Goal: Information Seeking & Learning: Learn about a topic

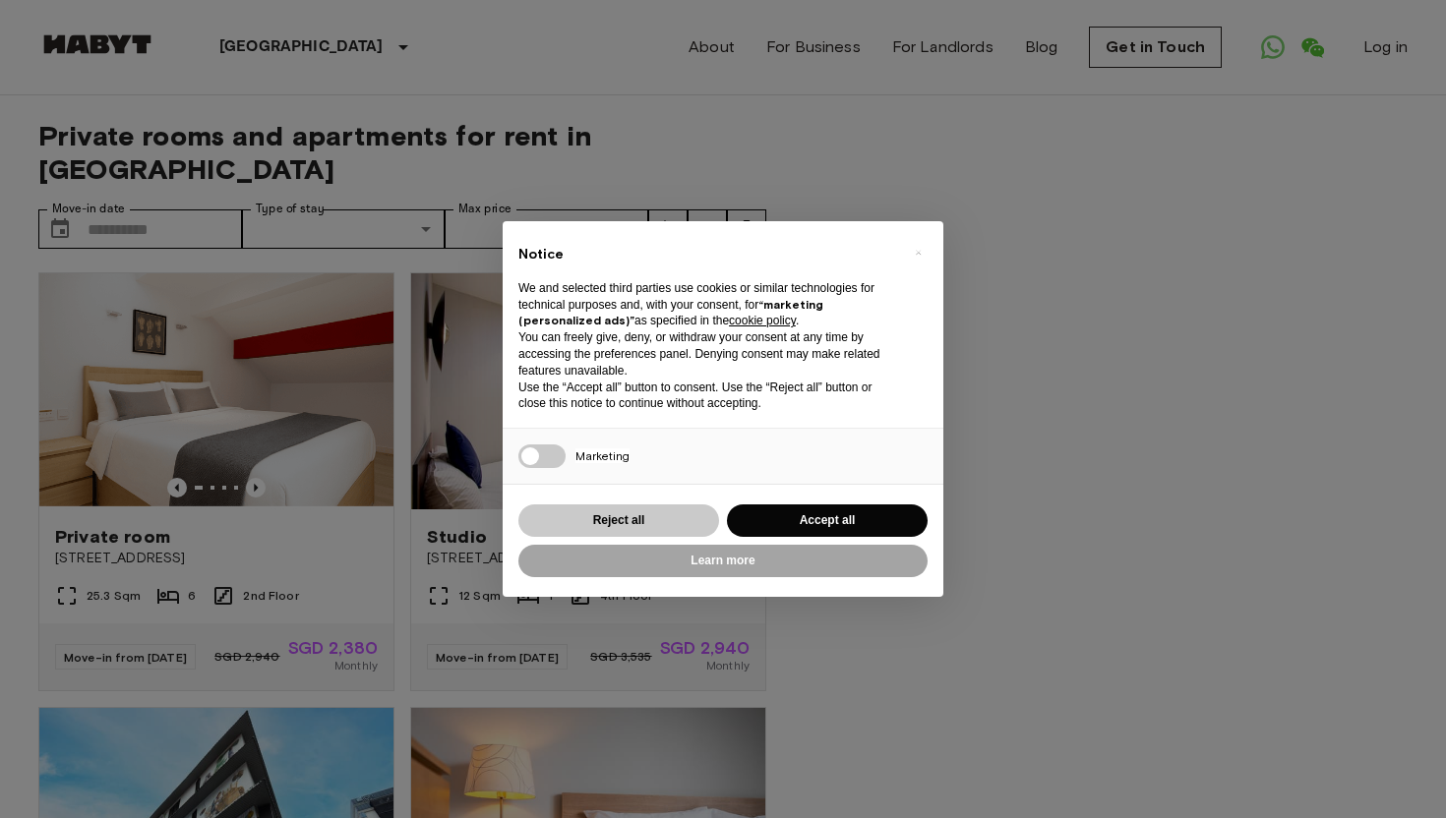
scroll to position [30, 0]
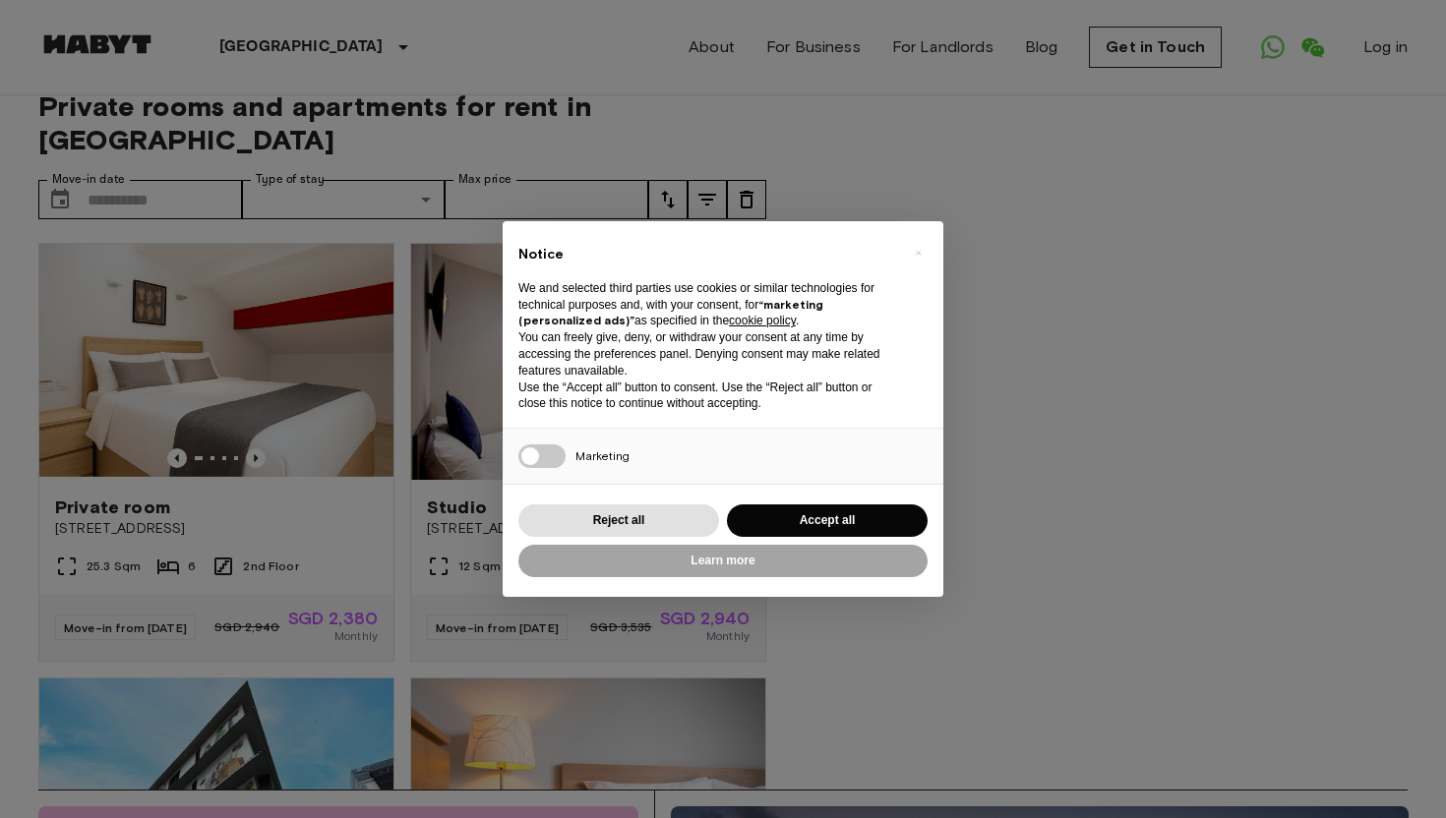
click at [384, 449] on div "× Notice We and selected third parties use cookies or similar technologies for …" at bounding box center [723, 409] width 1446 height 818
click at [910, 254] on button "×" at bounding box center [917, 252] width 31 height 31
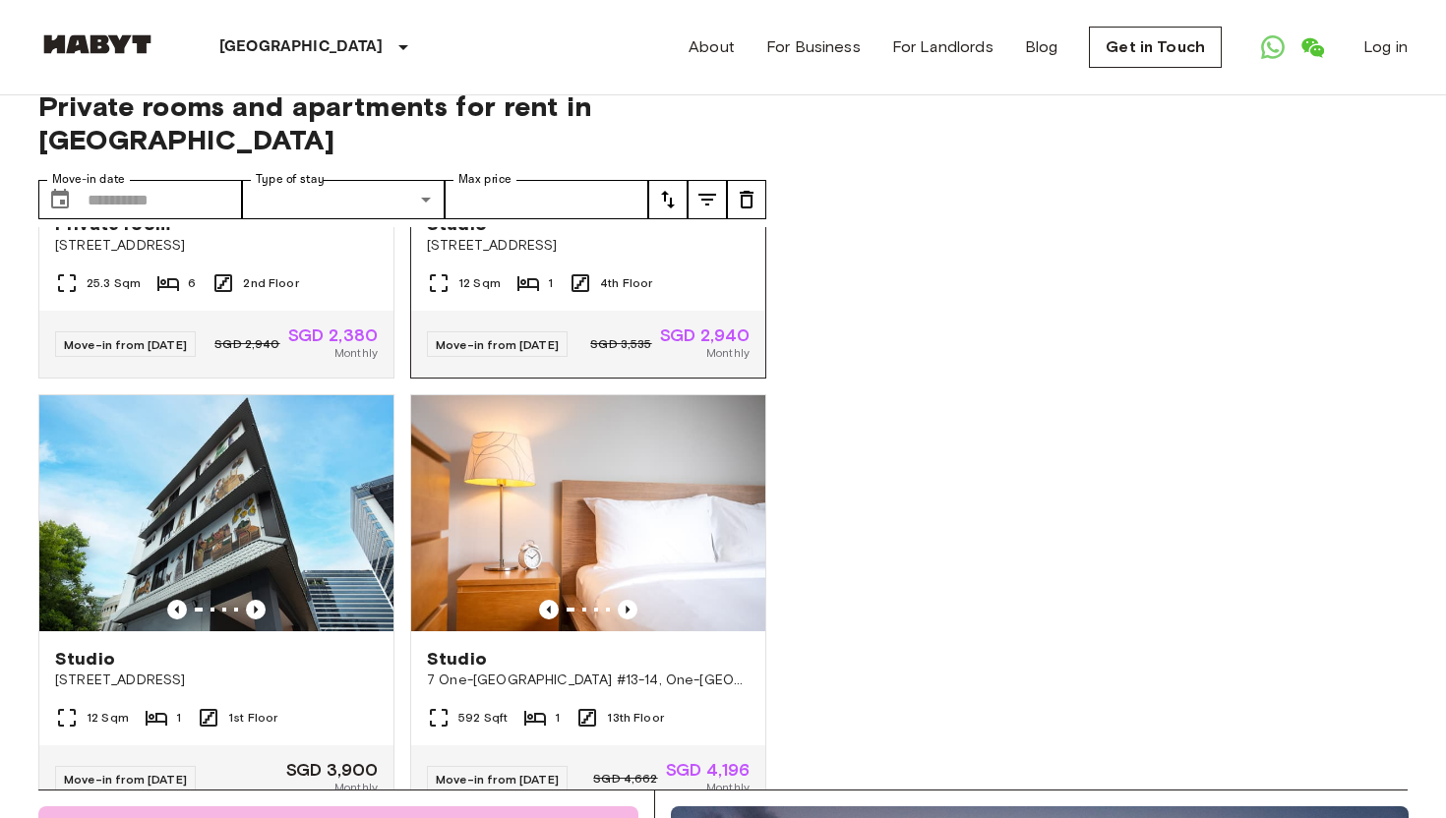
scroll to position [285, 0]
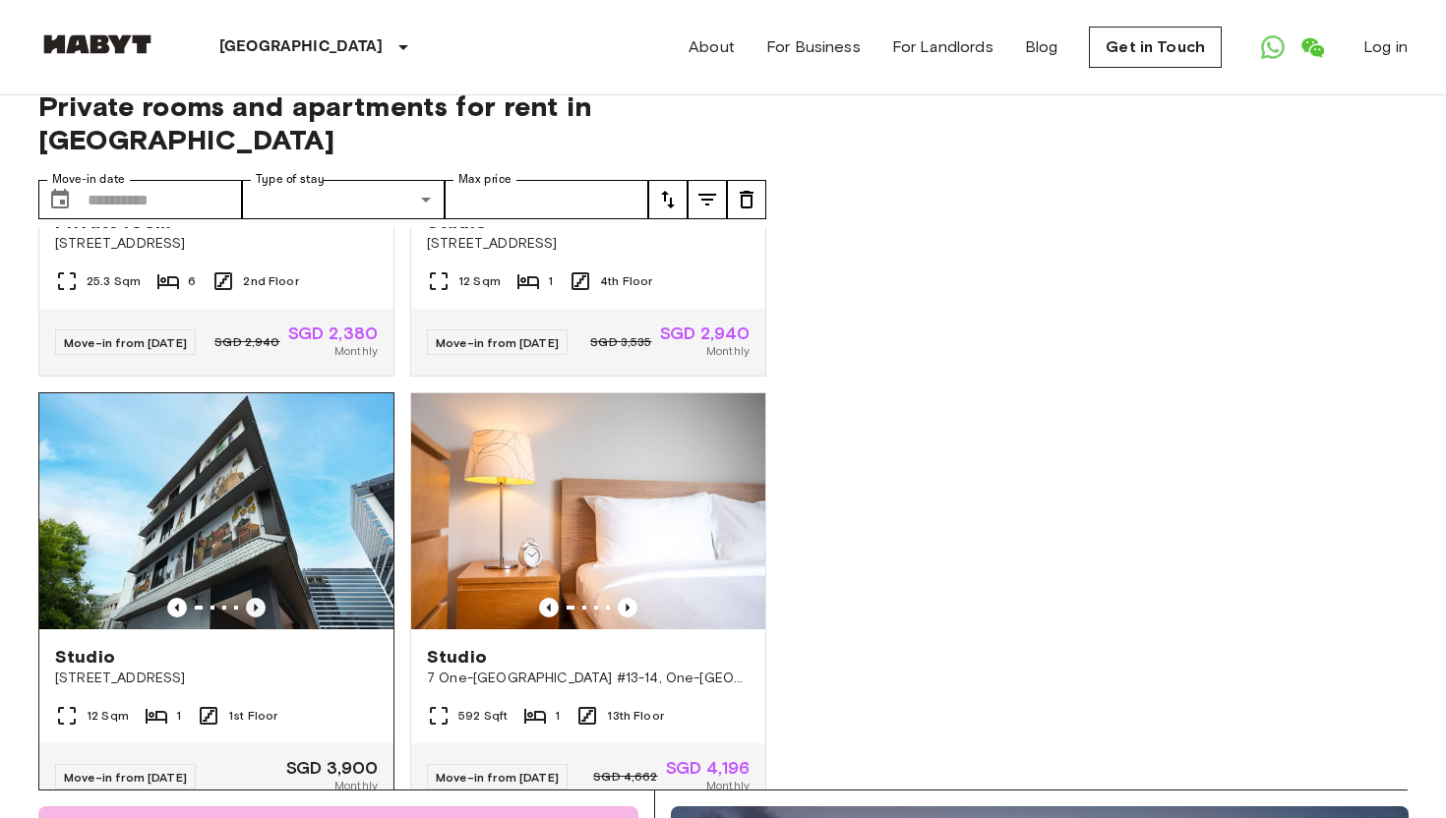
click at [260, 598] on icon "Previous image" at bounding box center [256, 608] width 20 height 20
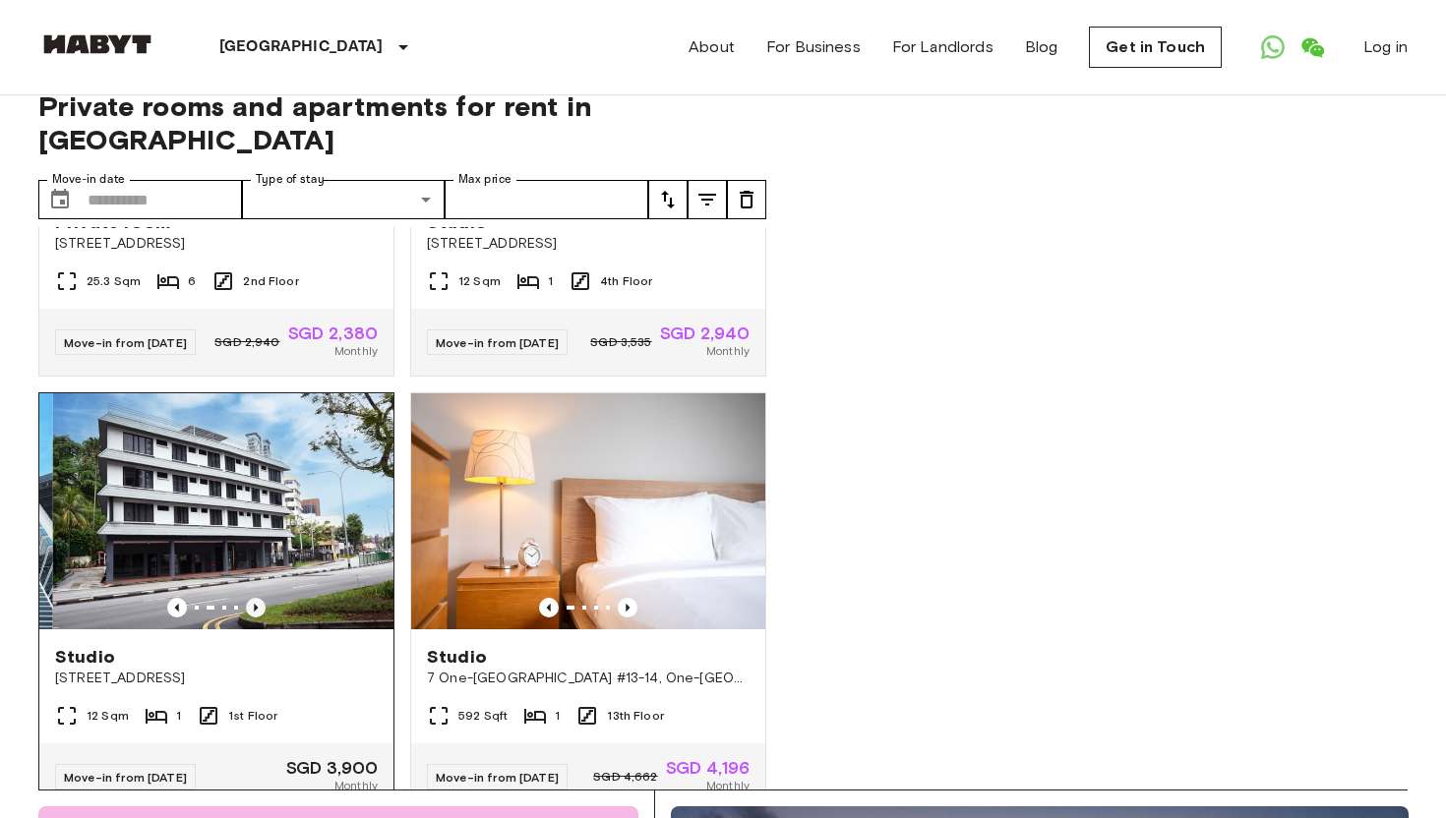
click at [260, 598] on icon "Previous image" at bounding box center [256, 608] width 20 height 20
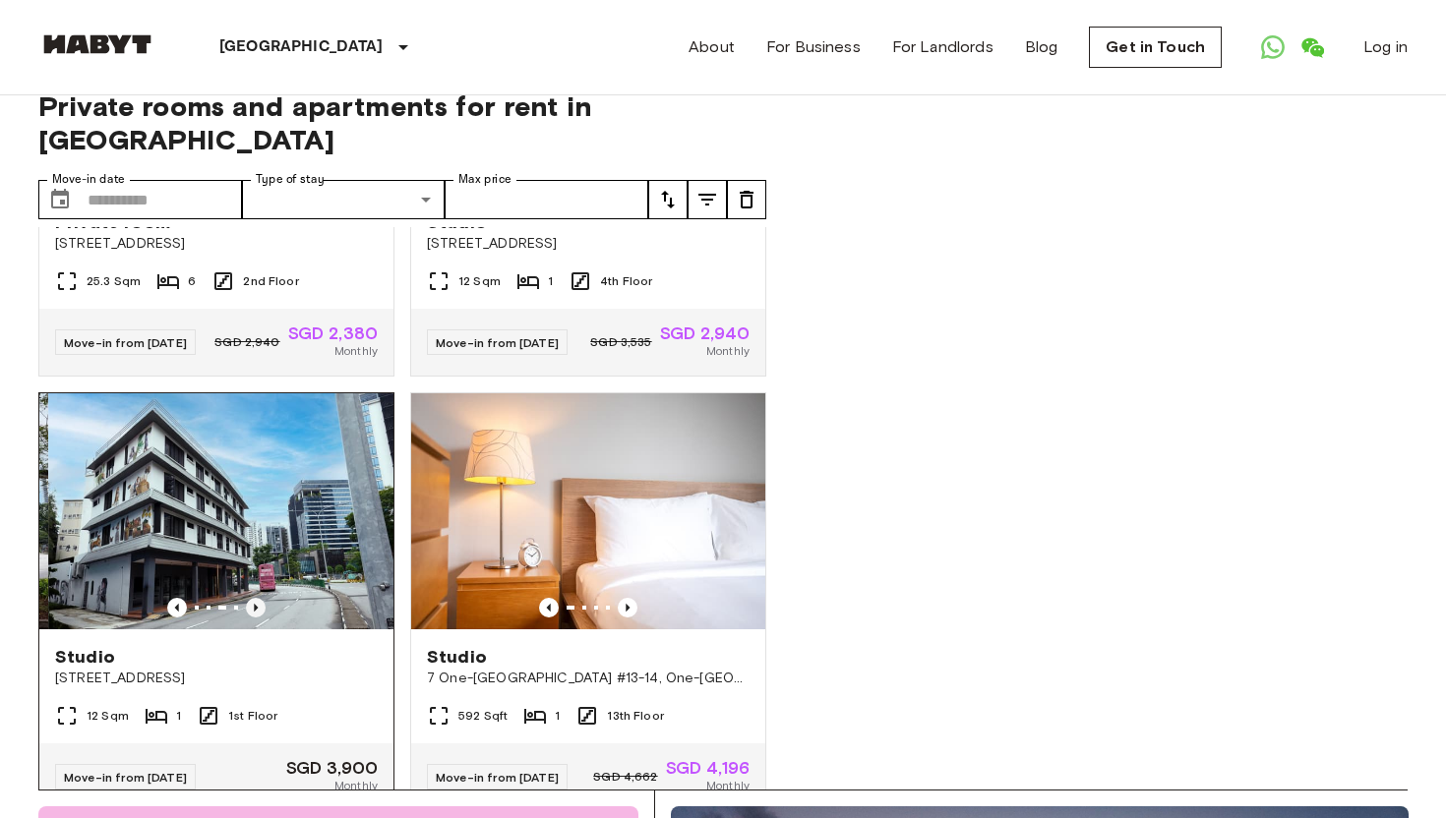
click at [260, 598] on icon "Previous image" at bounding box center [256, 608] width 20 height 20
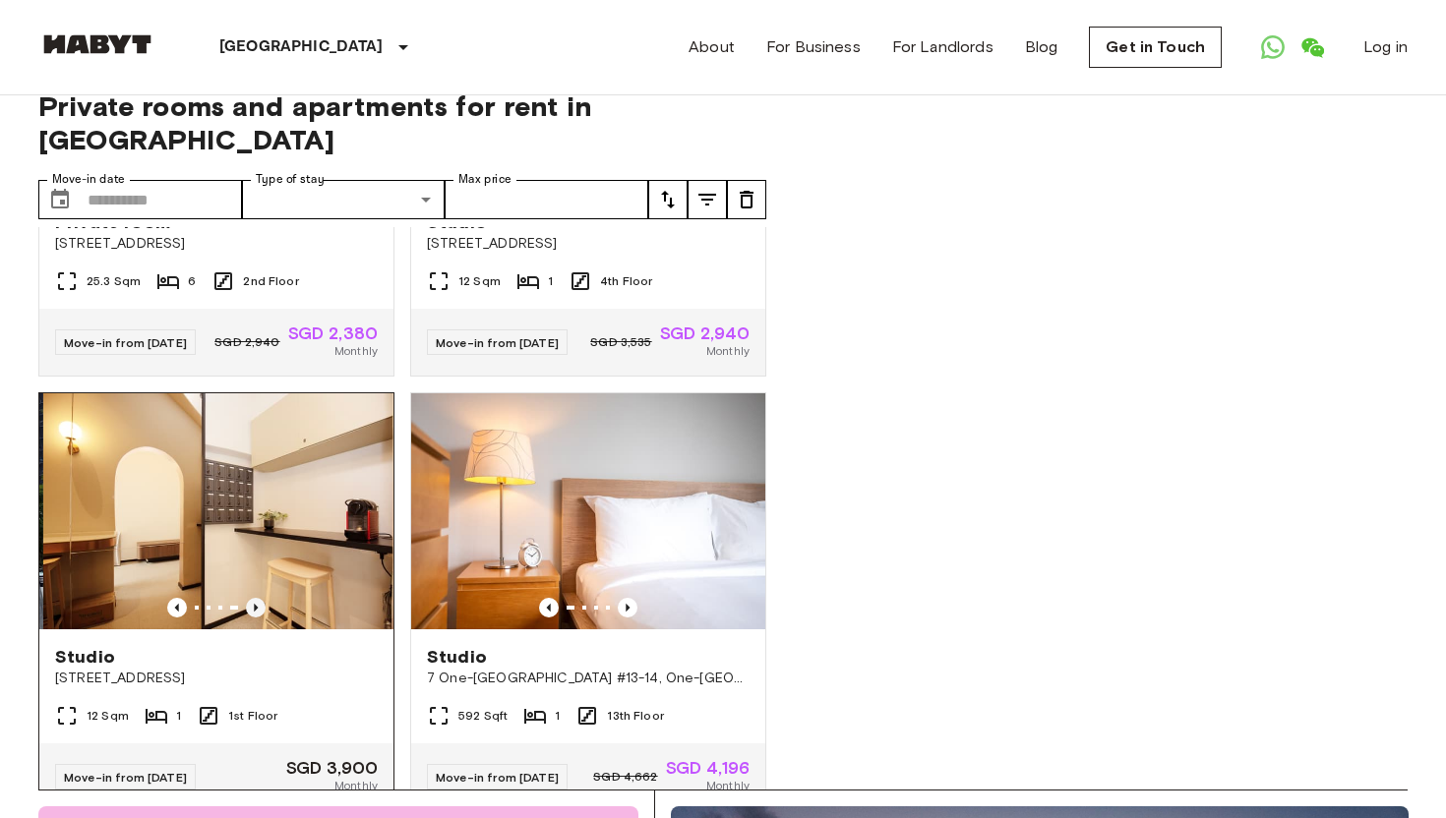
click at [260, 598] on icon "Previous image" at bounding box center [256, 608] width 20 height 20
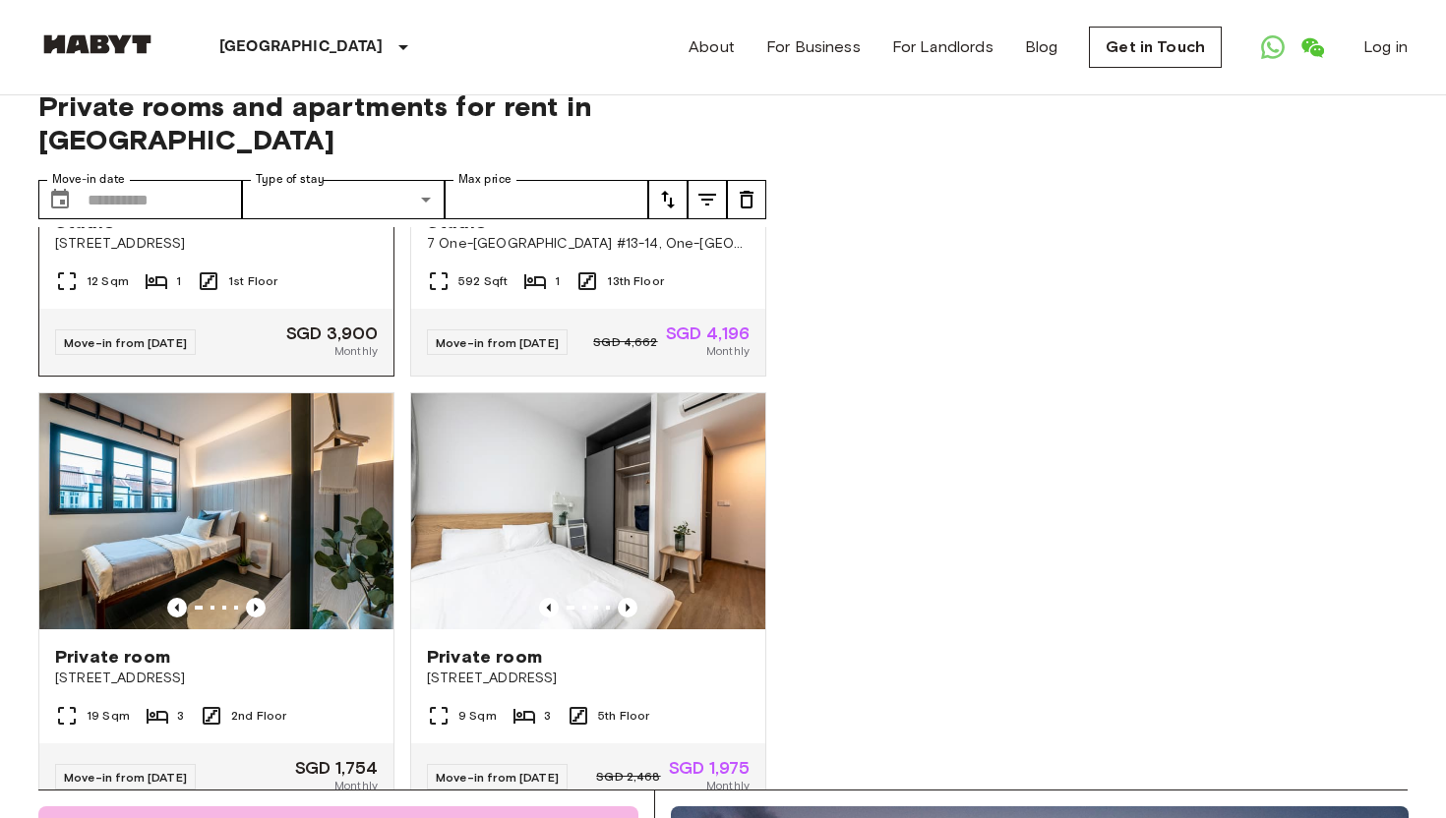
scroll to position [726, 0]
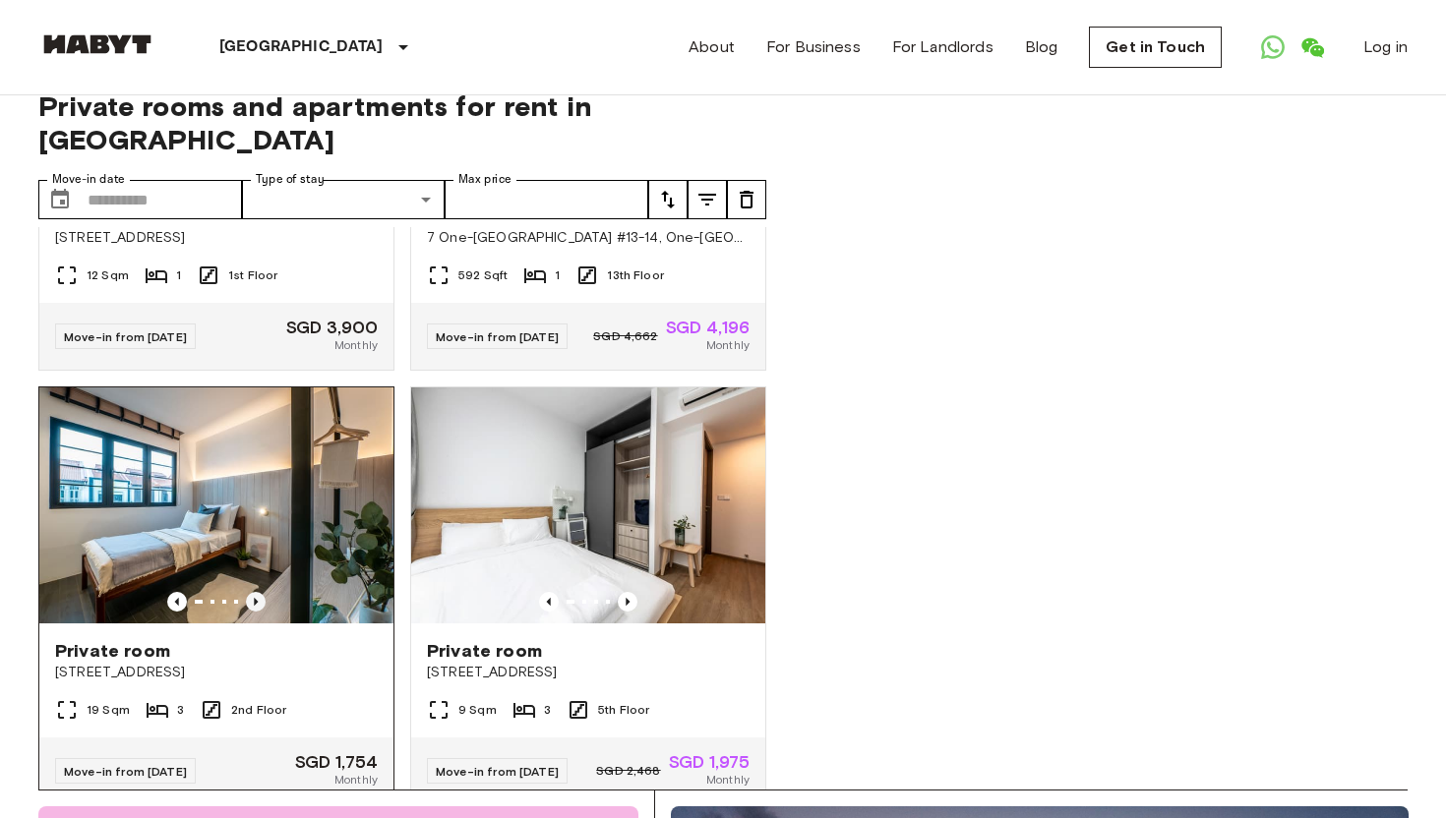
click at [248, 592] on icon "Previous image" at bounding box center [256, 602] width 20 height 20
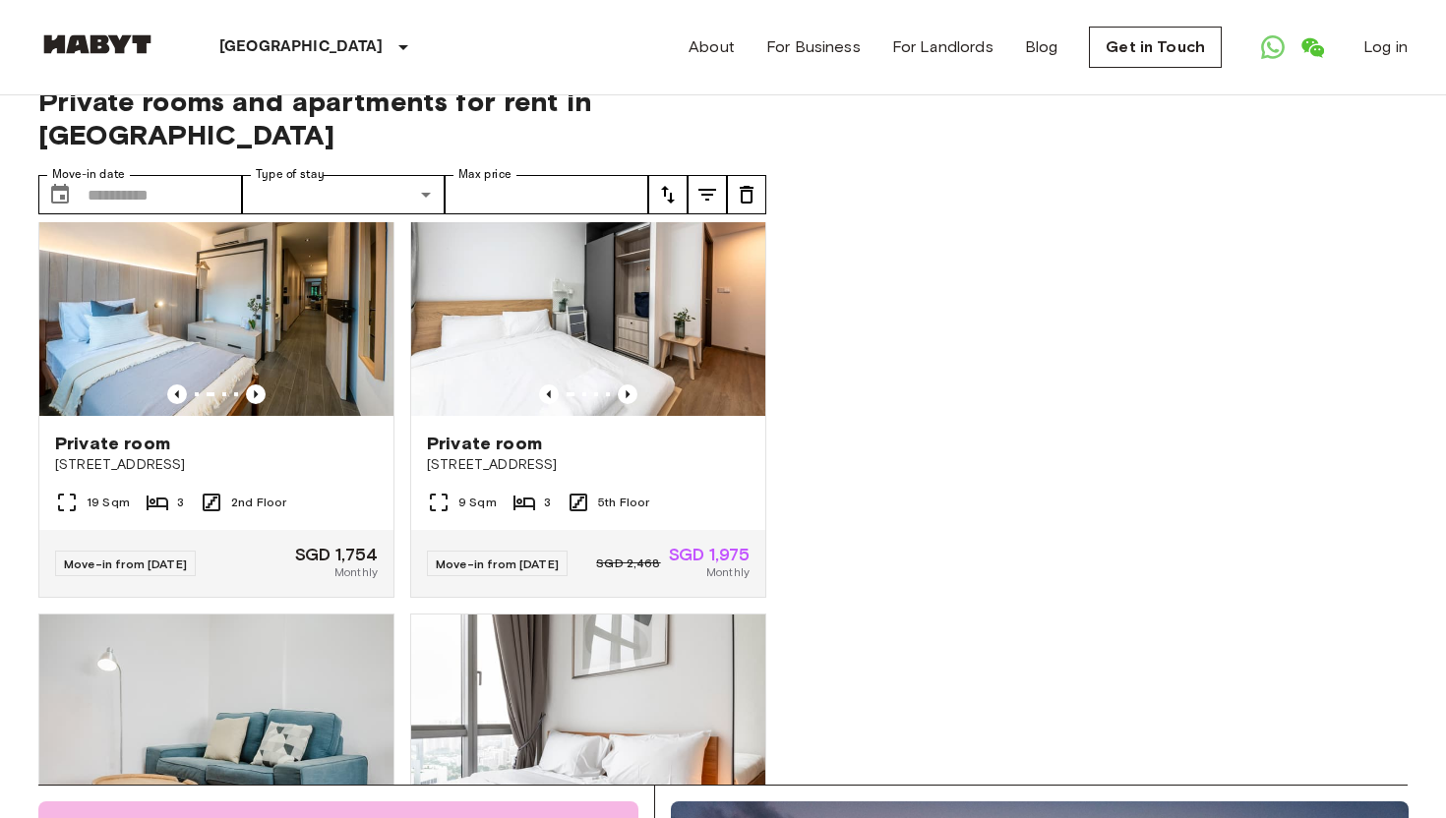
scroll to position [0, 0]
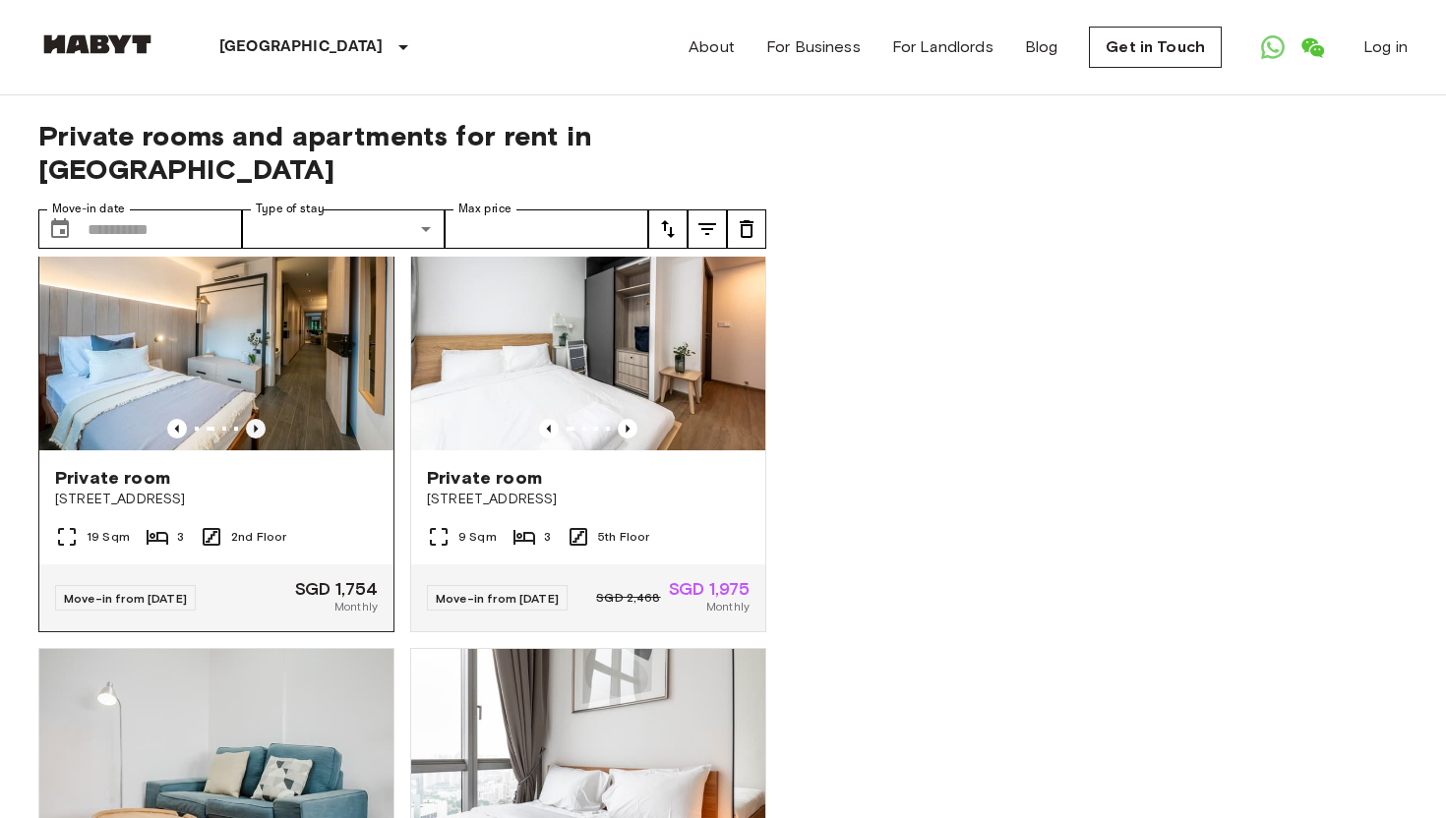
click at [257, 419] on icon "Previous image" at bounding box center [256, 429] width 20 height 20
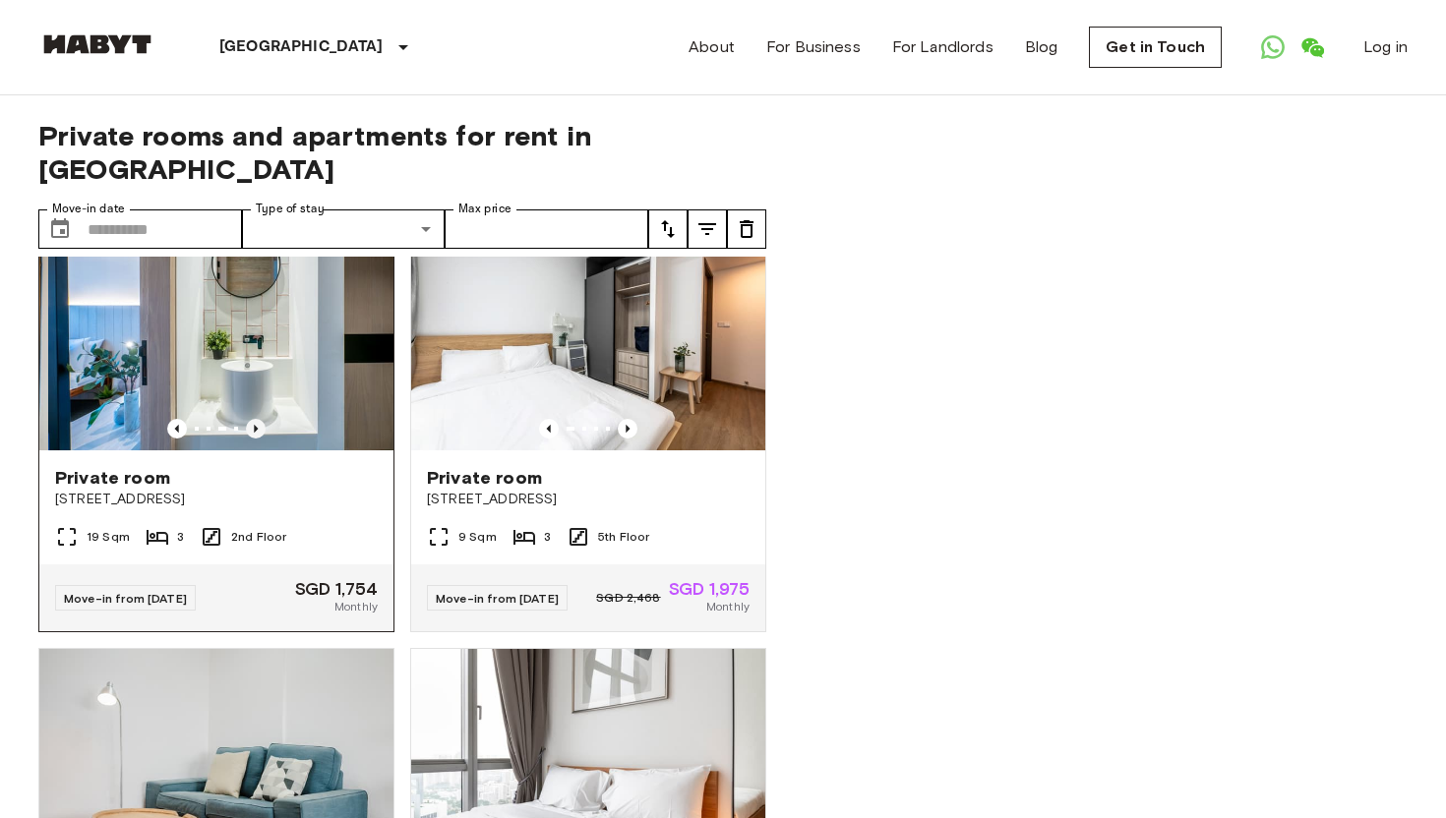
click at [257, 419] on icon "Previous image" at bounding box center [256, 429] width 20 height 20
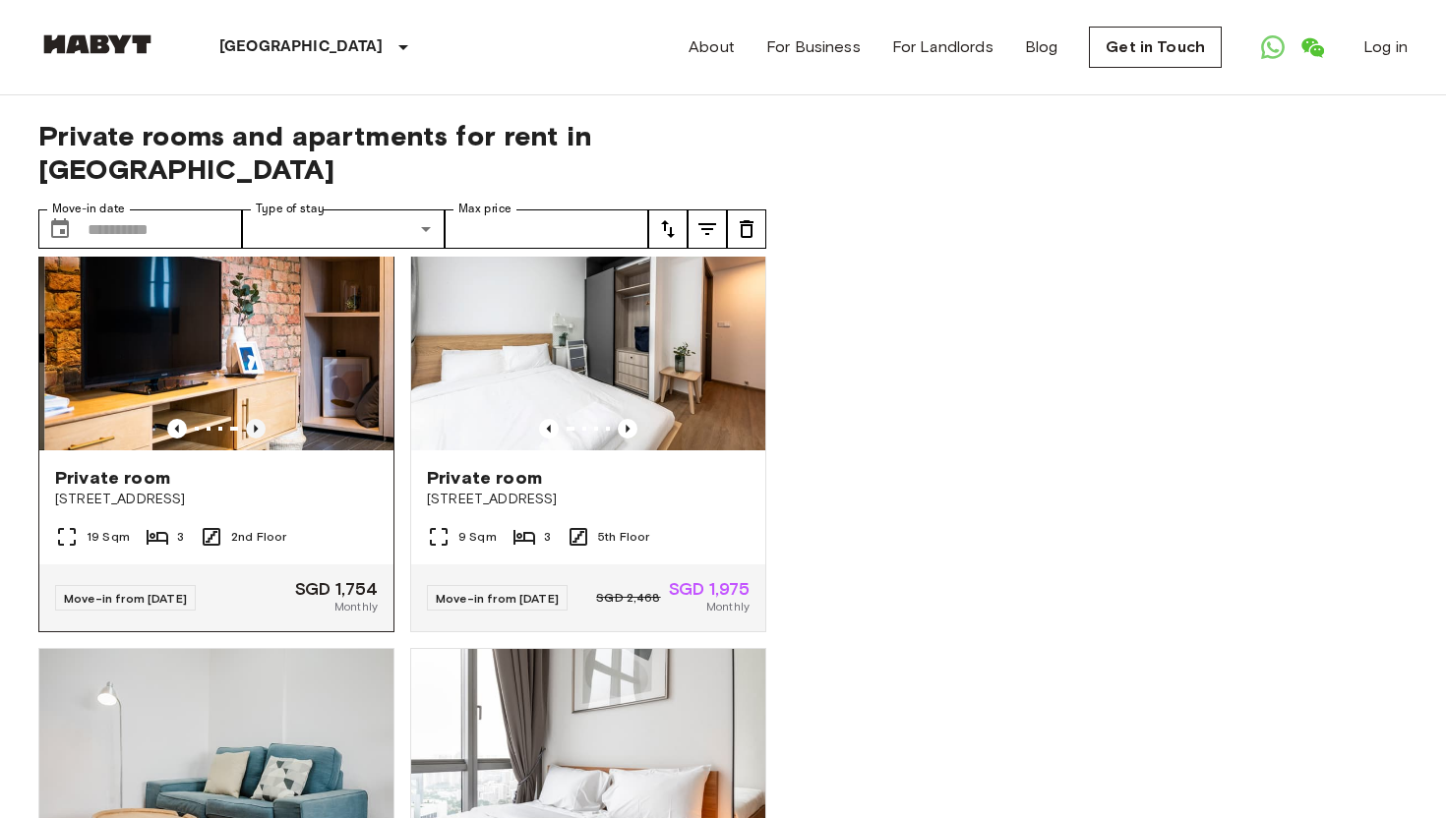
click at [257, 419] on icon "Previous image" at bounding box center [256, 429] width 20 height 20
